Goal: Register for event/course

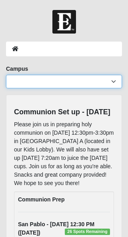
click at [110, 82] on select "Arlington Baymeadows Eleven22 Online Fleming Island Jesup Mandarin North Jax Or…" at bounding box center [64, 82] width 116 height 14
select select "3"
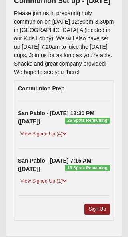
scroll to position [111, 0]
click at [101, 213] on link "Sign Up" at bounding box center [97, 209] width 26 height 11
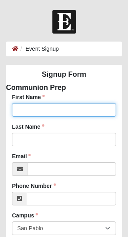
click at [58, 108] on input "First Name" at bounding box center [64, 110] width 104 height 14
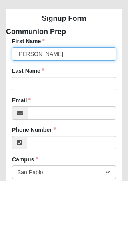
type input "[PERSON_NAME]"
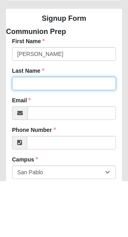
click at [38, 133] on input "Last Name" at bounding box center [64, 140] width 104 height 14
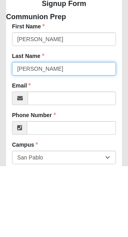
type input "[PERSON_NAME]"
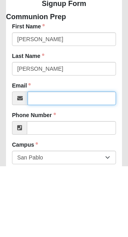
click at [42, 162] on input "Email" at bounding box center [72, 169] width 88 height 14
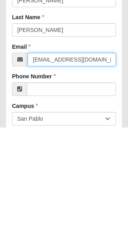
type input "[EMAIL_ADDRESS][DOMAIN_NAME]"
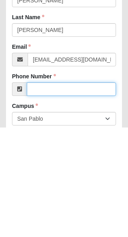
click at [44, 192] on input "Phone Number" at bounding box center [71, 199] width 89 height 14
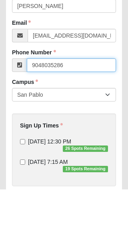
scroll to position [86, 0]
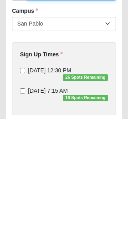
type input "9048035286"
click at [24, 186] on input "[DATE] 12:30 PM 26 Spots Remaining" at bounding box center [22, 188] width 5 height 5
checkbox input "true"
type input "[PHONE_NUMBER]"
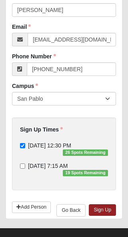
click at [107, 211] on link "Sign Up" at bounding box center [102, 210] width 27 height 12
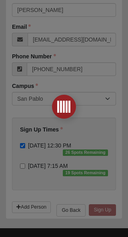
scroll to position [0, 0]
